Goal: Transaction & Acquisition: Purchase product/service

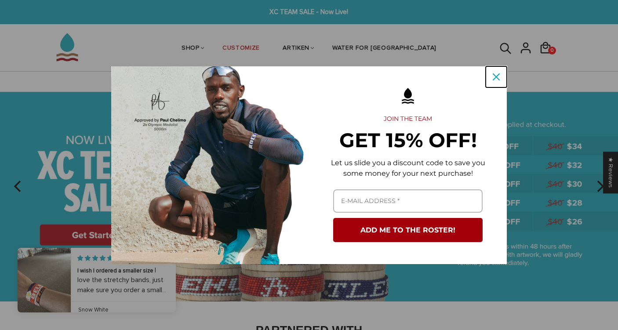
click at [499, 77] on icon "close icon" at bounding box center [496, 76] width 7 height 7
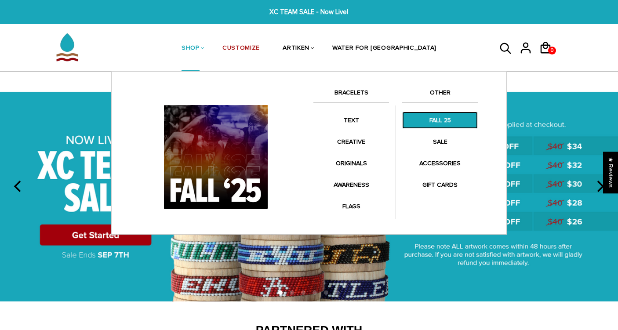
click at [435, 118] on link "FALL 25" at bounding box center [440, 120] width 76 height 17
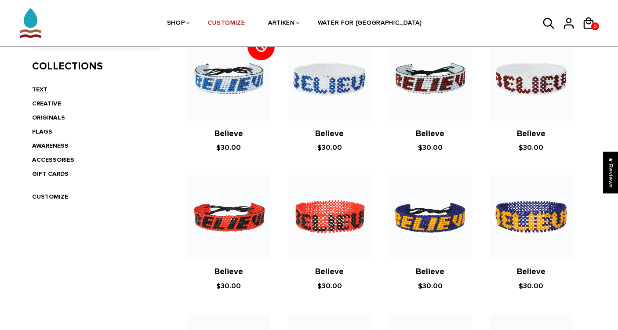
scroll to position [206, 0]
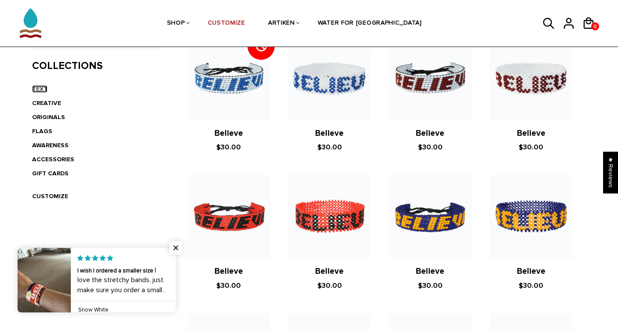
click at [40, 88] on link "TEXT" at bounding box center [39, 88] width 15 height 7
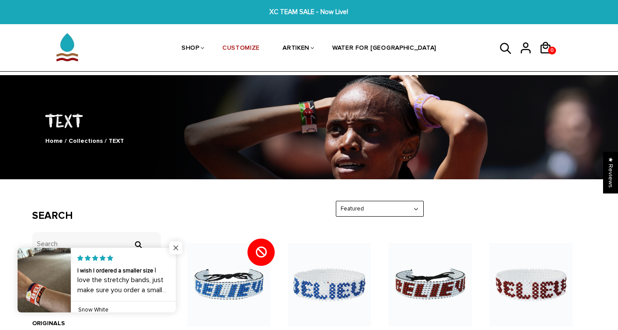
click at [180, 251] on span "Close popup widget" at bounding box center [175, 247] width 13 height 13
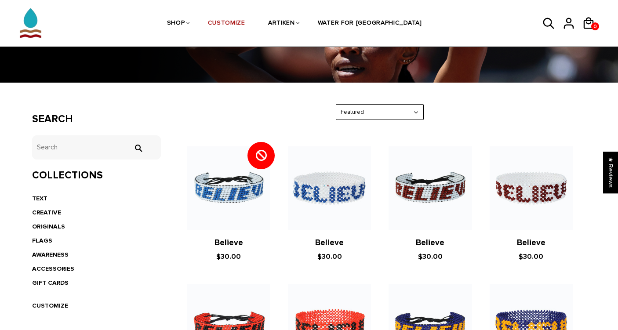
scroll to position [106, 0]
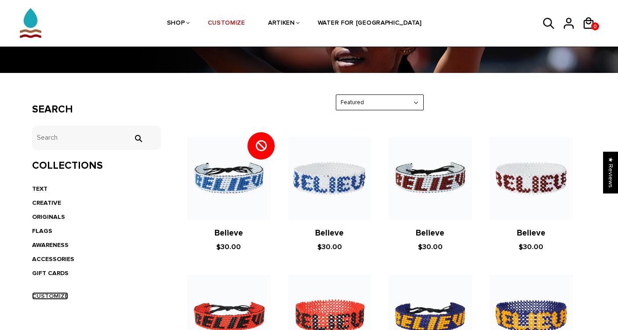
click at [51, 298] on link "CUSTOMIZE" at bounding box center [50, 295] width 36 height 7
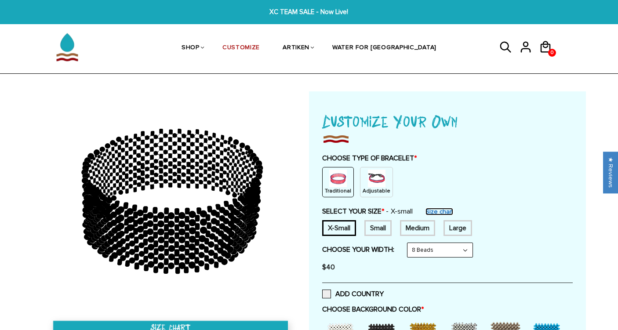
click at [444, 212] on link "Size chart" at bounding box center [439, 211] width 28 height 7
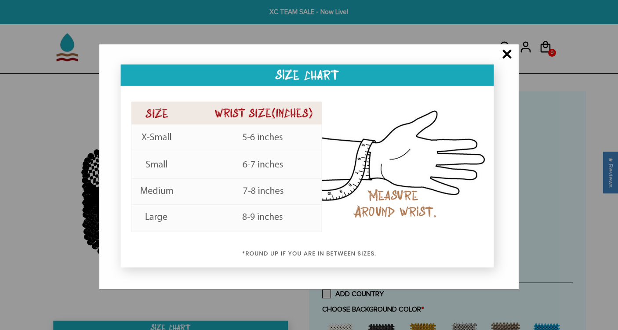
click at [508, 54] on span "×" at bounding box center [506, 55] width 11 height 9
